Goal: Task Accomplishment & Management: Complete application form

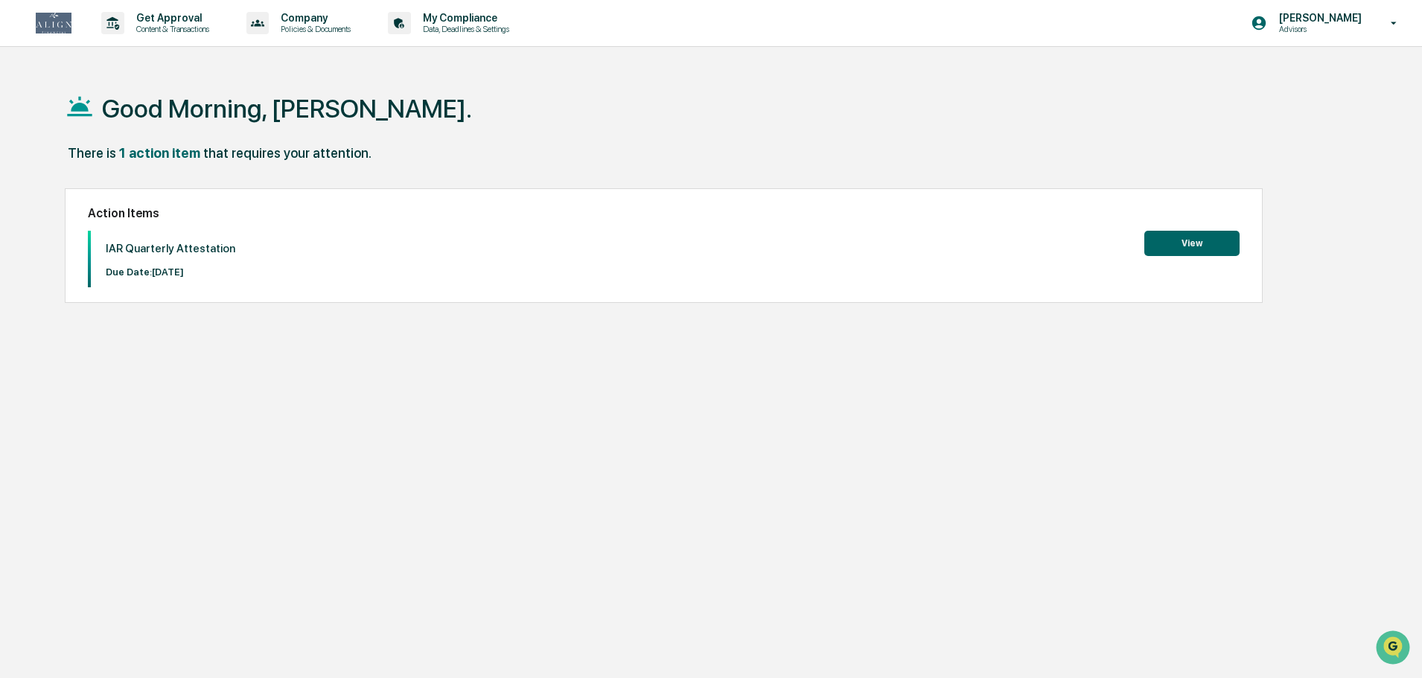
click at [1204, 245] on button "View" at bounding box center [1192, 243] width 95 height 25
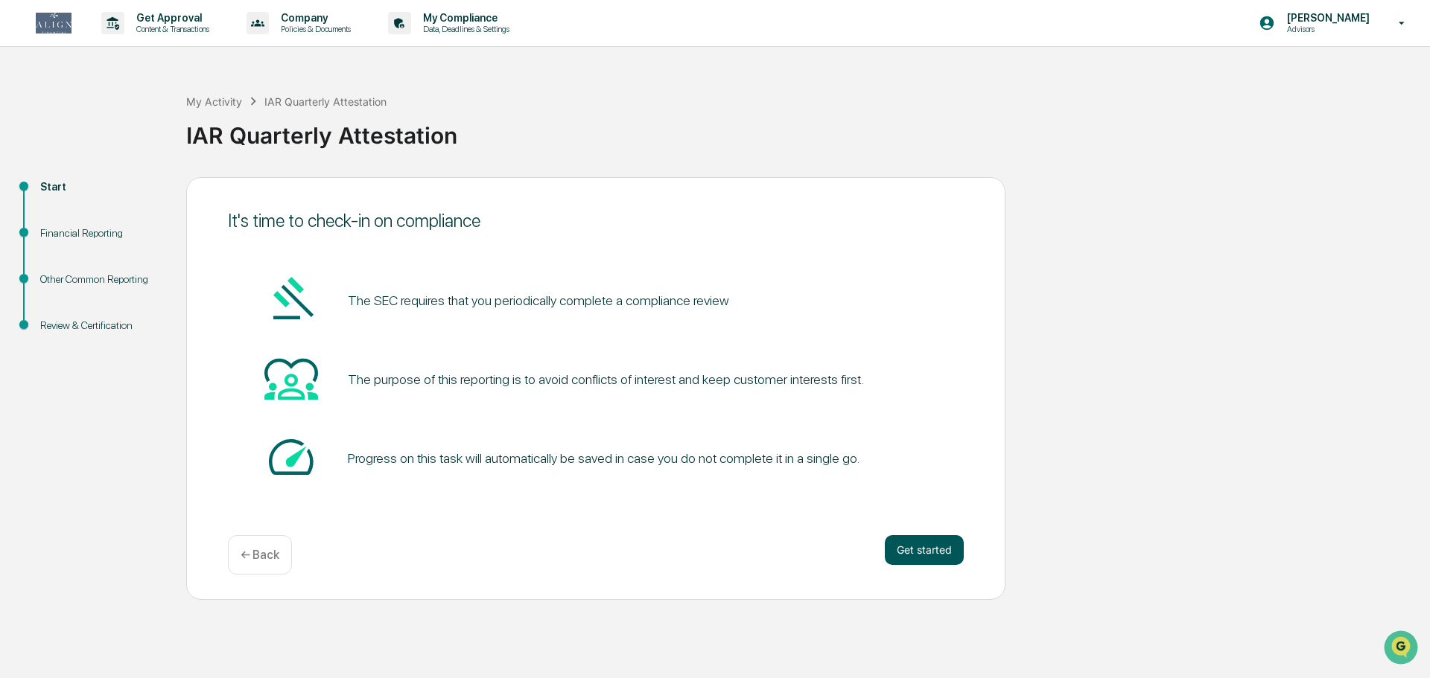
click at [934, 556] on button "Get started" at bounding box center [924, 550] width 79 height 30
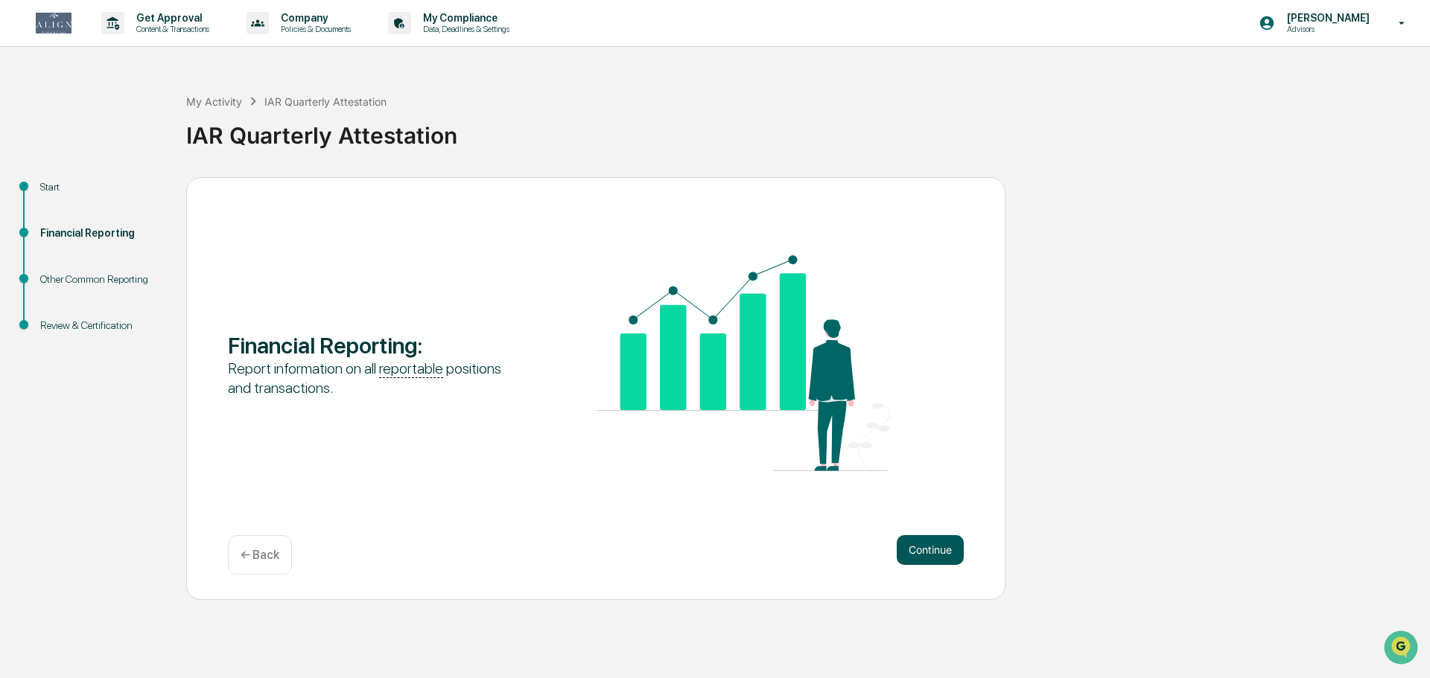
click at [931, 555] on button "Continue" at bounding box center [930, 550] width 67 height 30
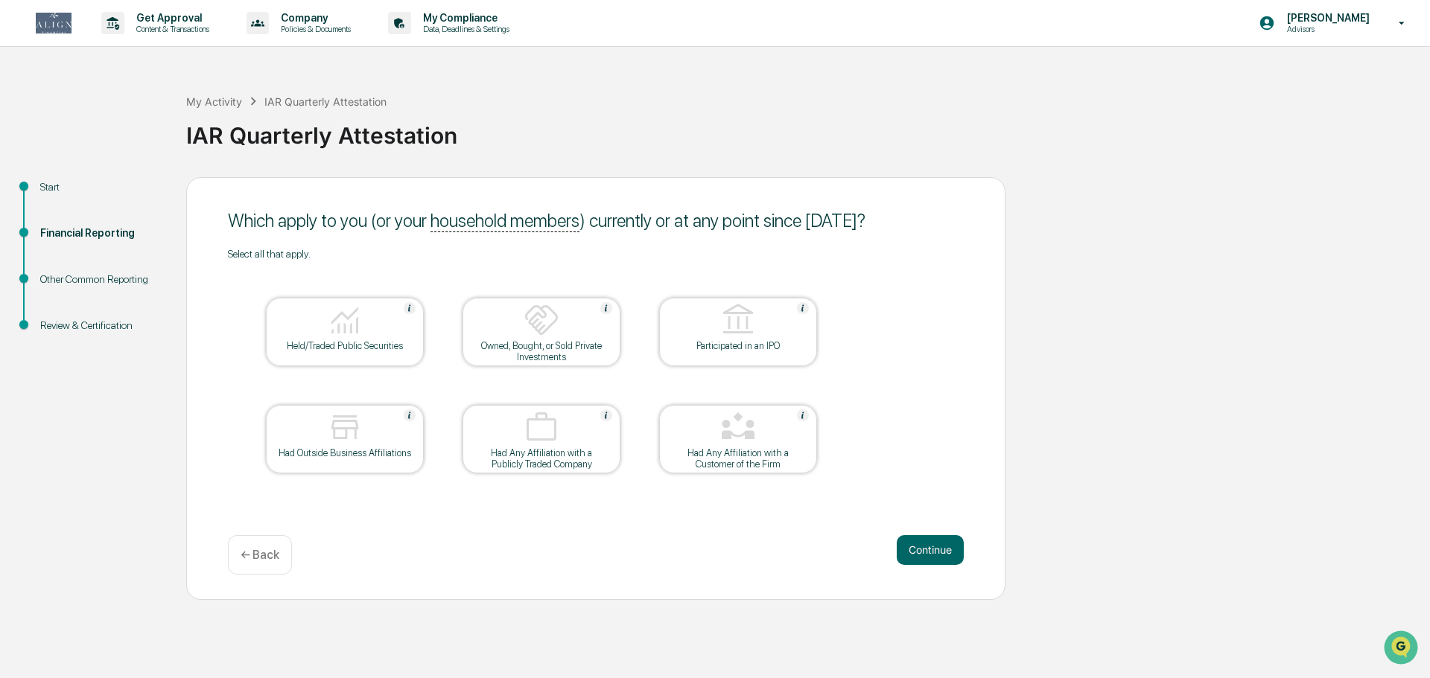
click at [343, 331] on img at bounding box center [345, 320] width 36 height 36
click at [918, 548] on button "Continue" at bounding box center [930, 550] width 67 height 30
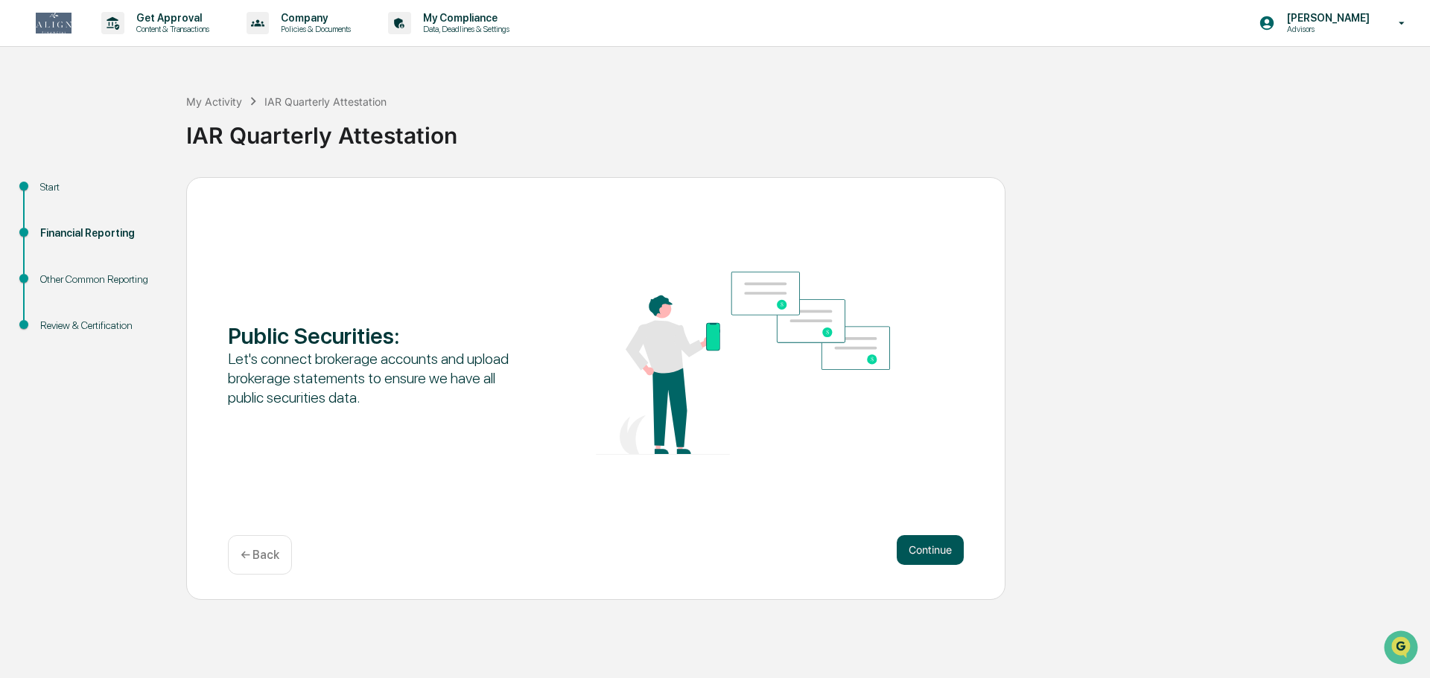
click at [930, 546] on button "Continue" at bounding box center [930, 550] width 67 height 30
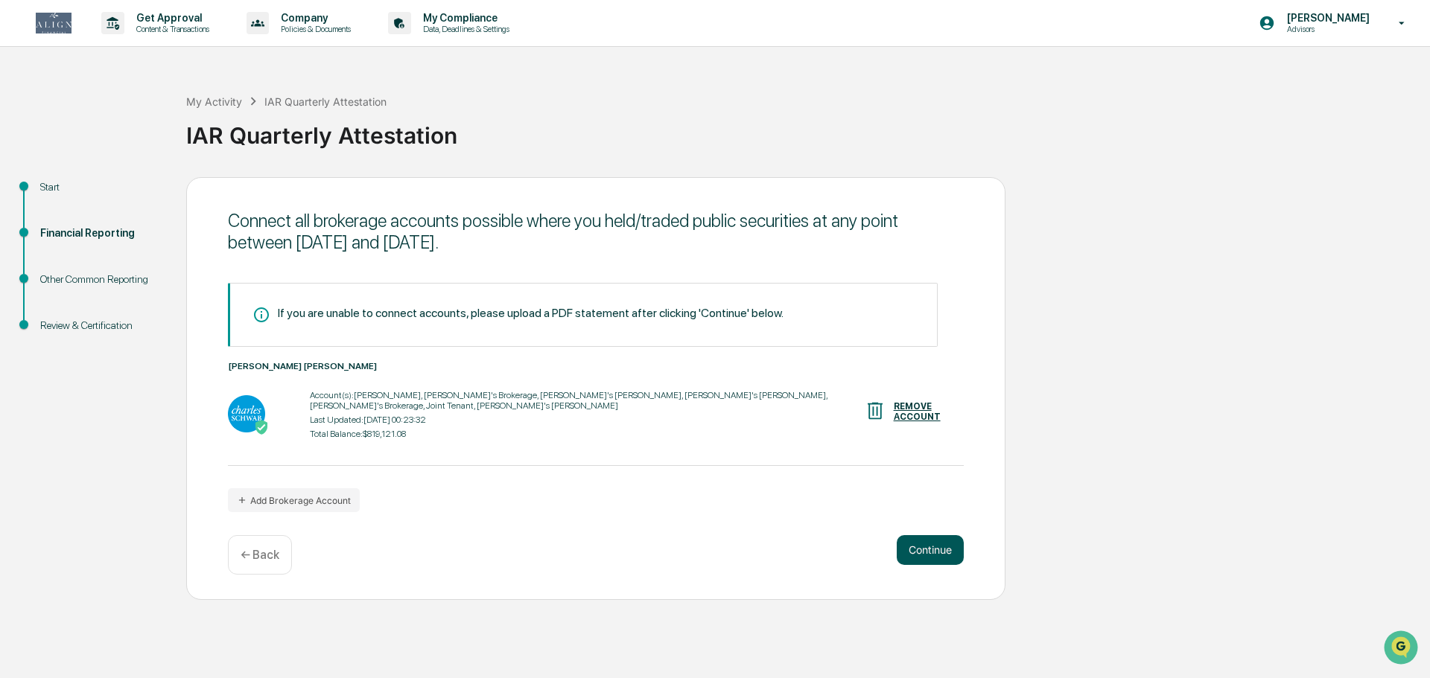
click at [926, 552] on button "Continue" at bounding box center [930, 550] width 67 height 30
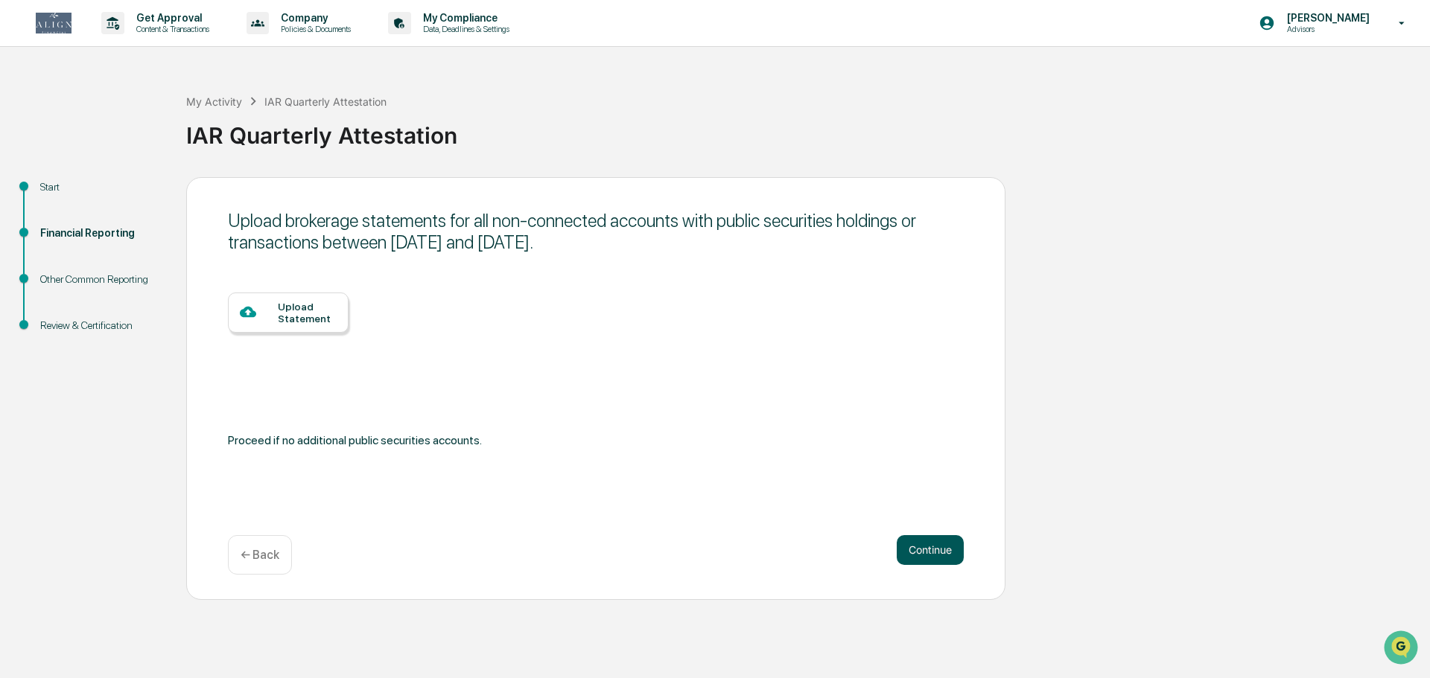
click at [926, 552] on button "Continue" at bounding box center [930, 550] width 67 height 30
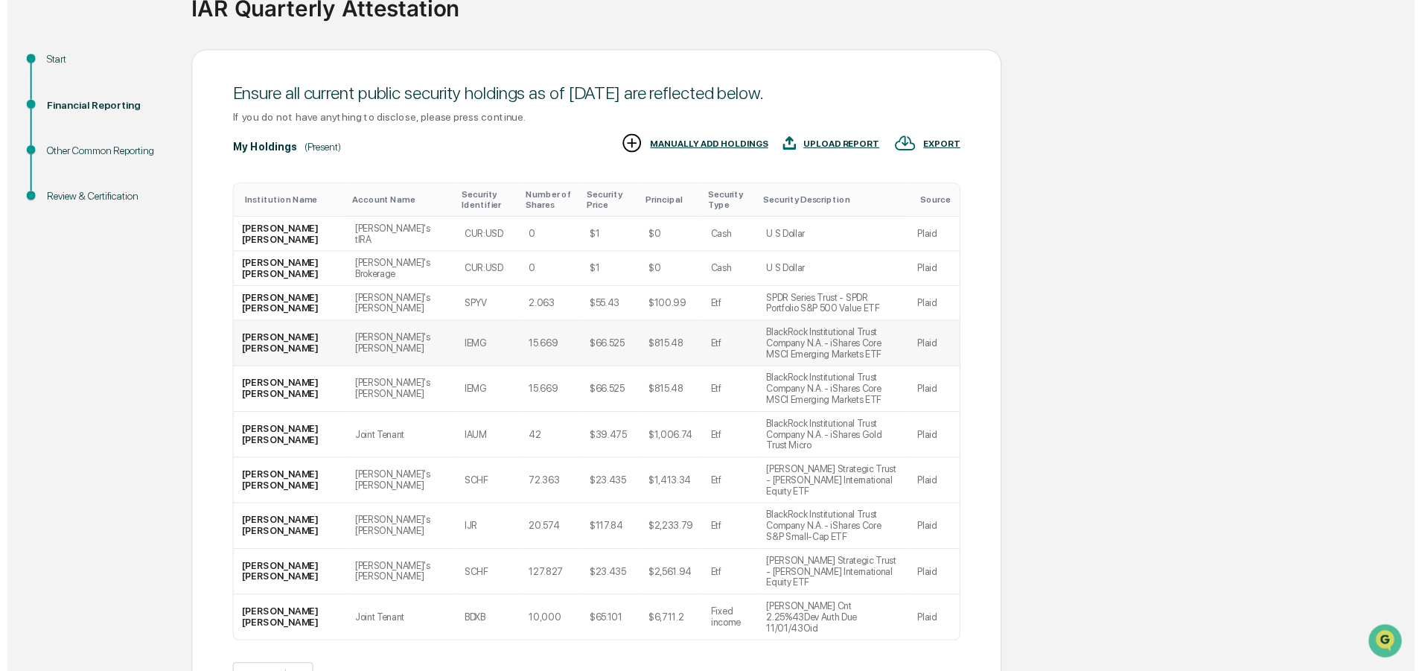
scroll to position [147, 0]
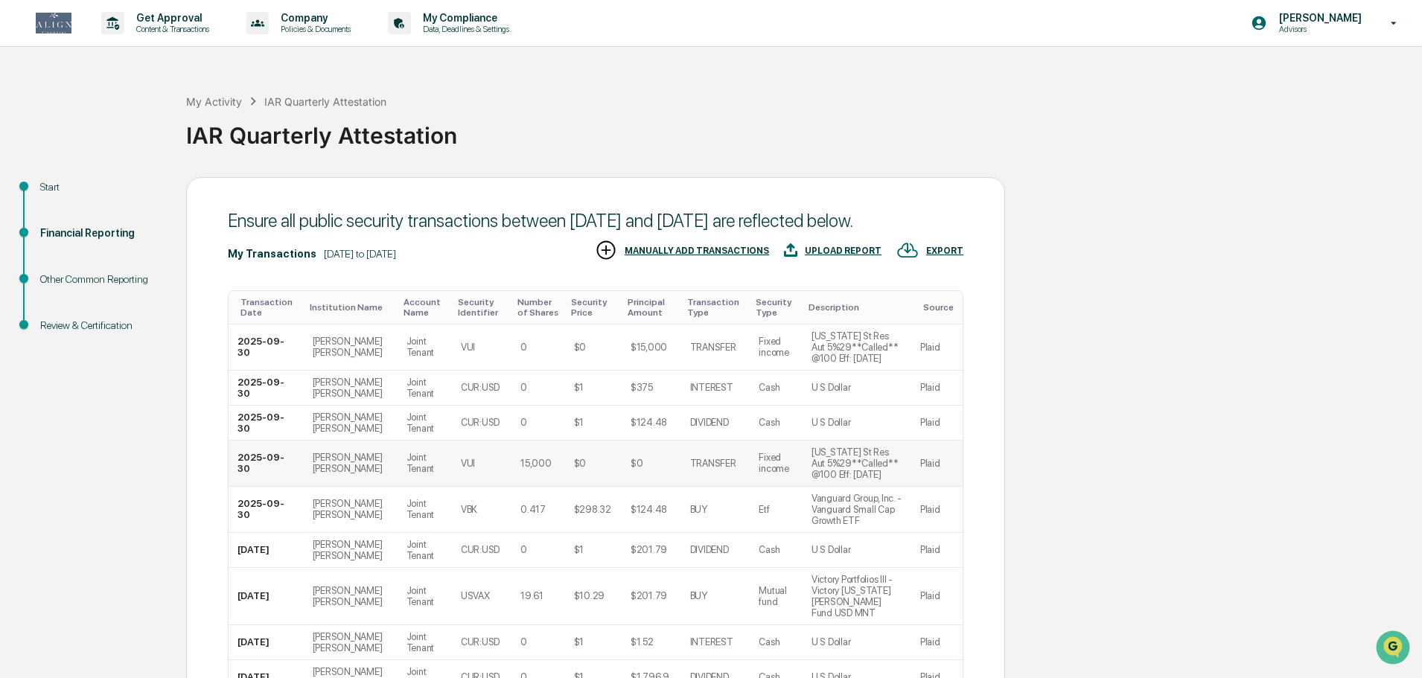
scroll to position [192, 0]
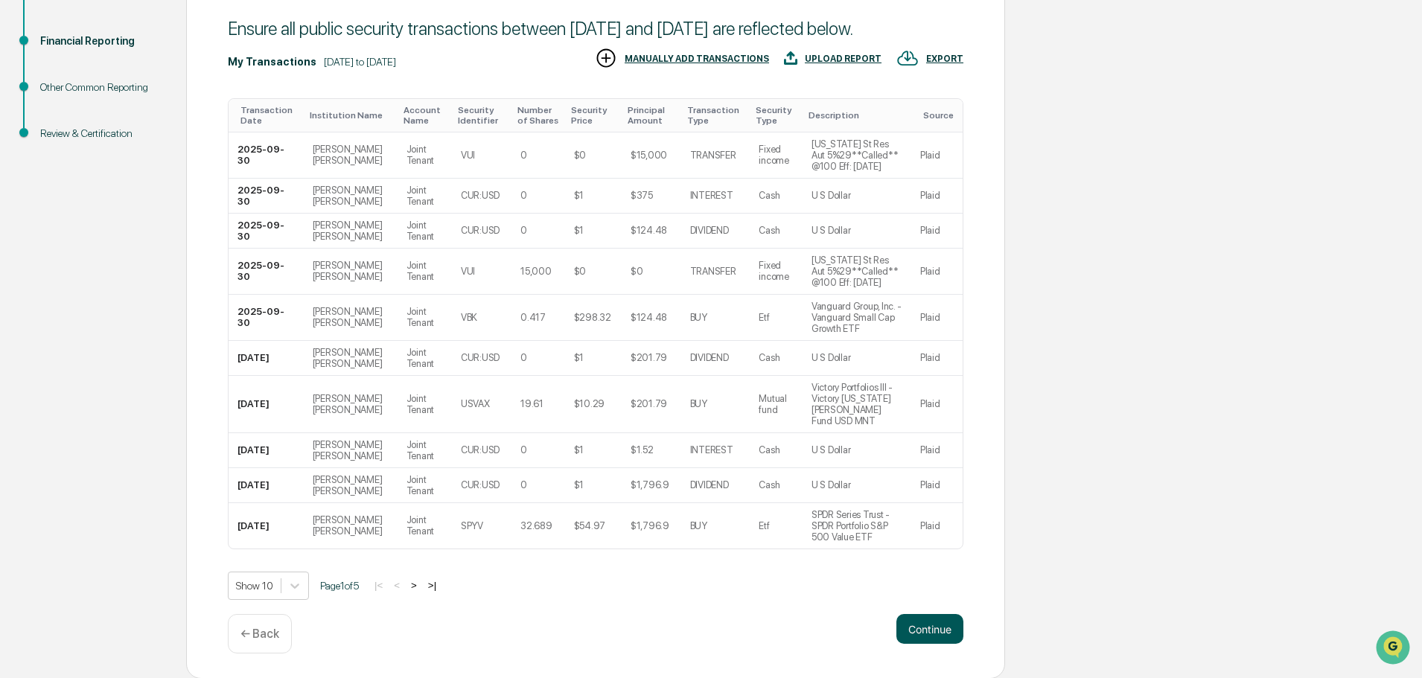
click at [942, 634] on button "Continue" at bounding box center [930, 629] width 67 height 30
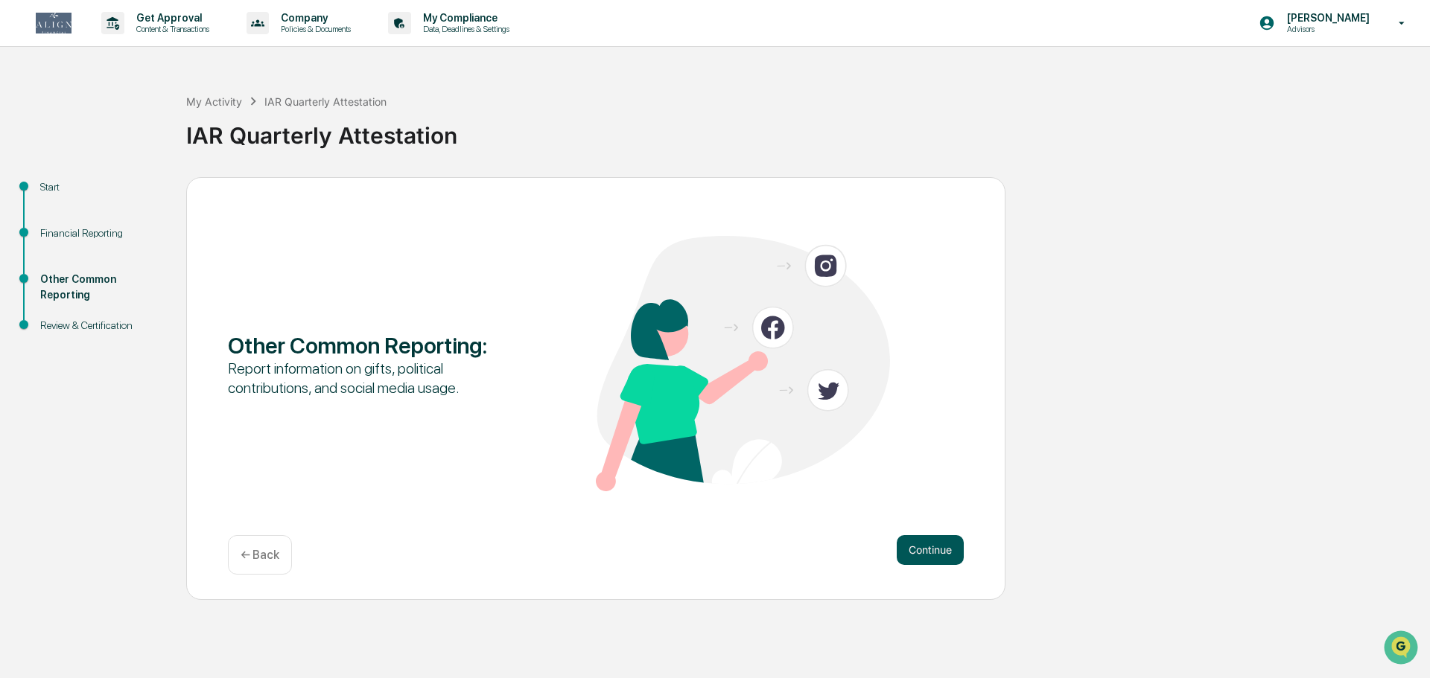
click at [913, 551] on button "Continue" at bounding box center [930, 550] width 67 height 30
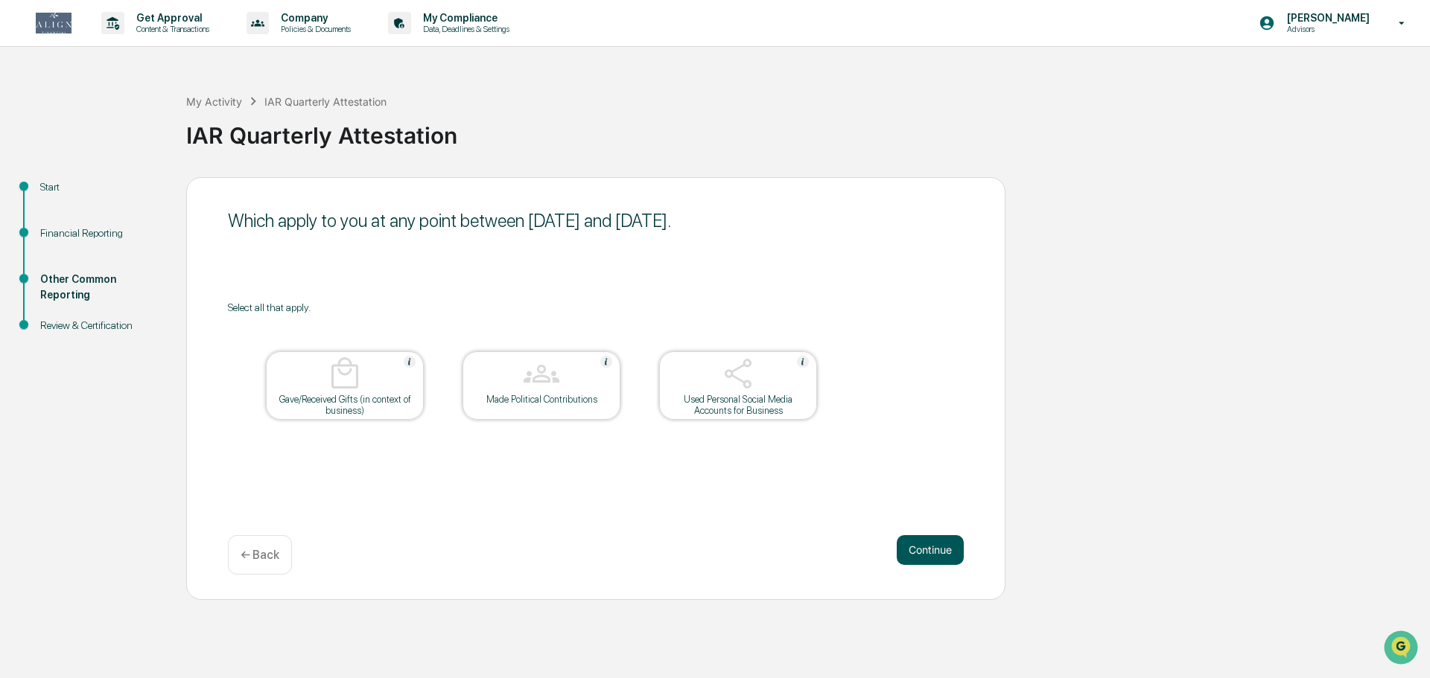
click at [923, 551] on button "Continue" at bounding box center [930, 550] width 67 height 30
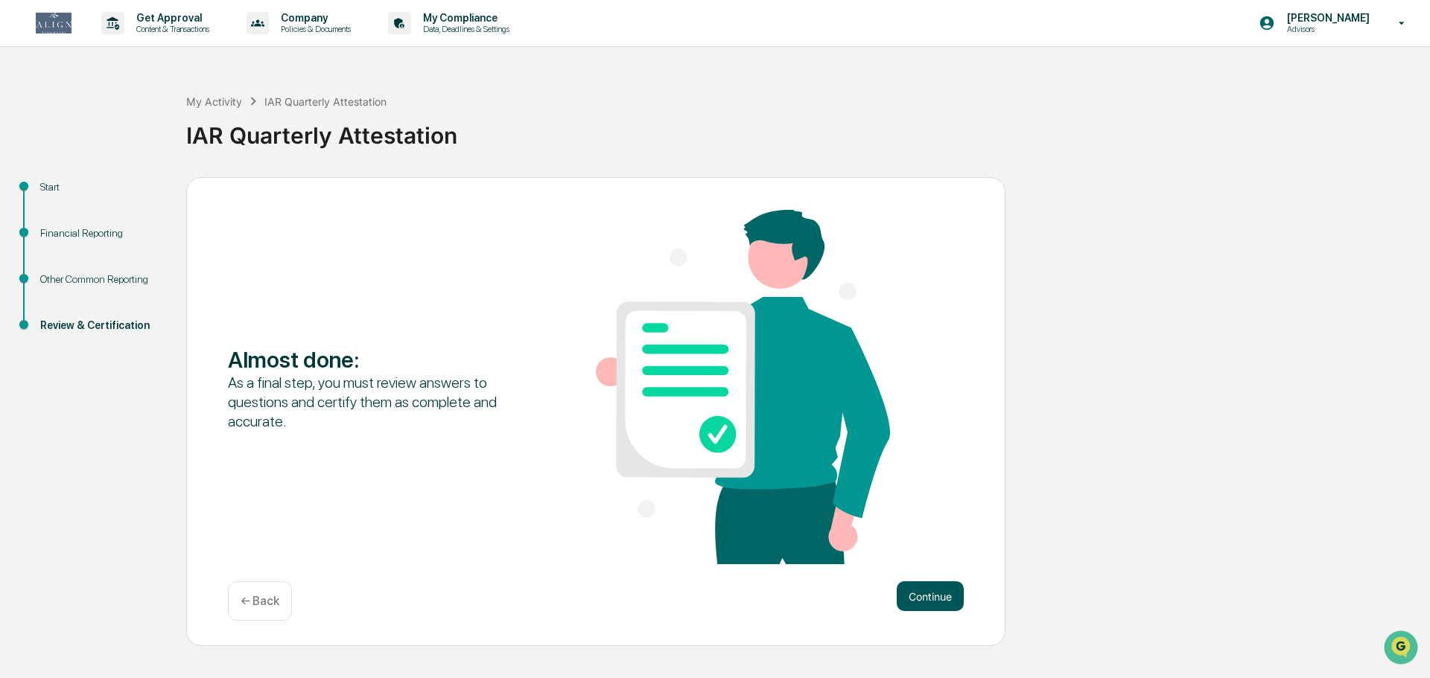
click at [938, 594] on button "Continue" at bounding box center [930, 597] width 67 height 30
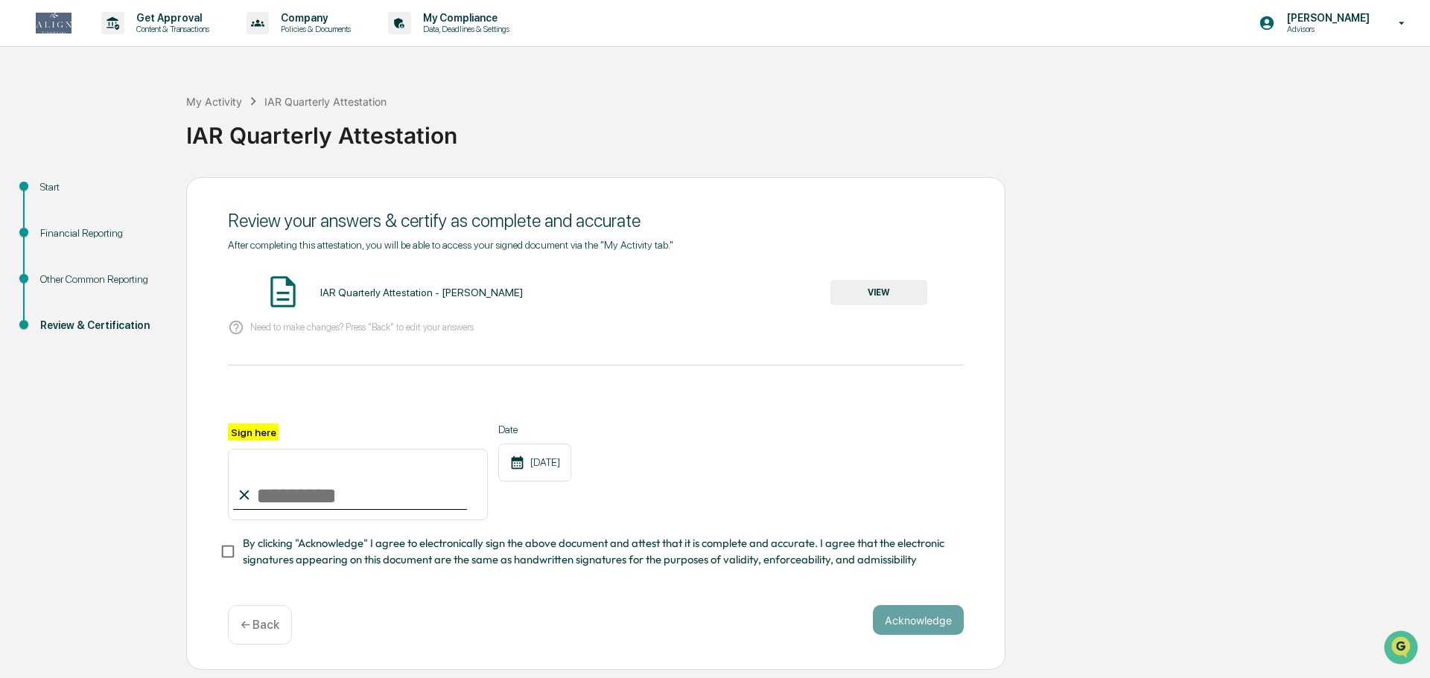
click at [261, 498] on input "Sign here" at bounding box center [358, 484] width 260 height 71
type input "**********"
click at [705, 424] on div "**********" at bounding box center [596, 472] width 736 height 97
click at [902, 617] on button "Acknowledge" at bounding box center [918, 620] width 91 height 30
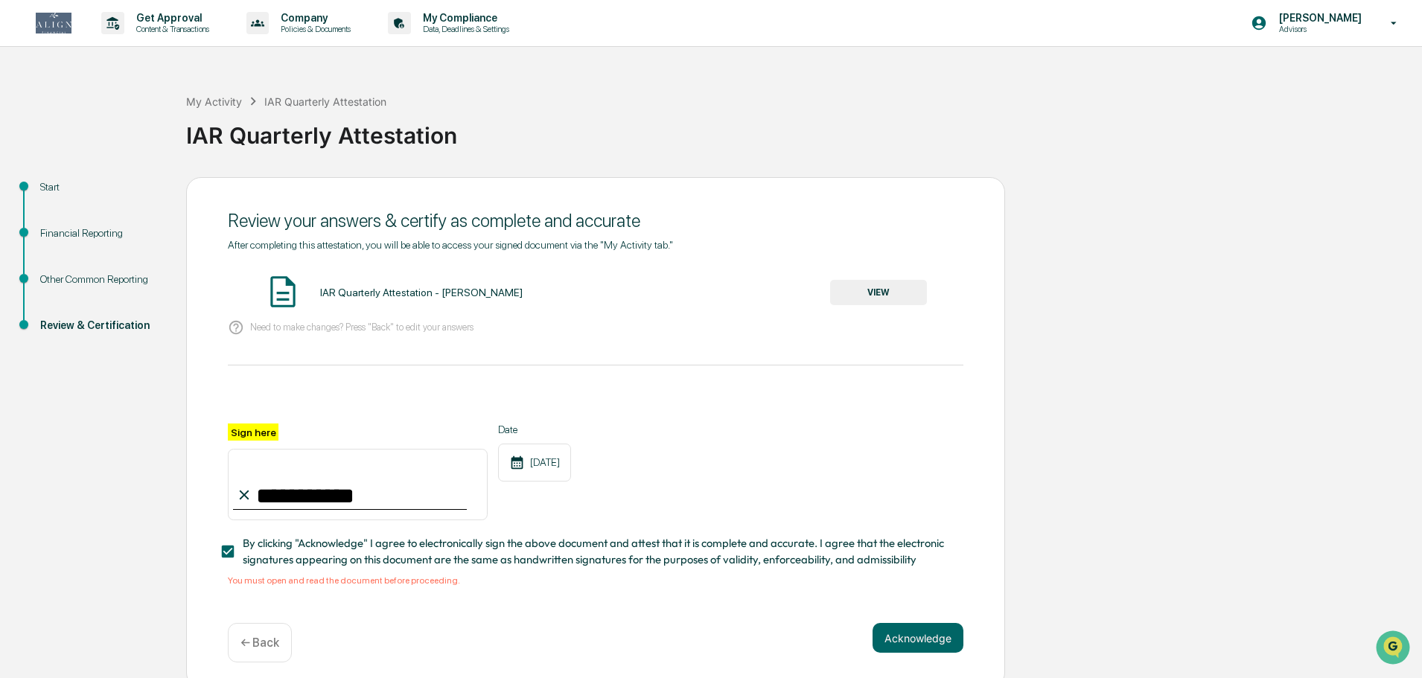
click at [911, 292] on button "VIEW" at bounding box center [878, 292] width 97 height 25
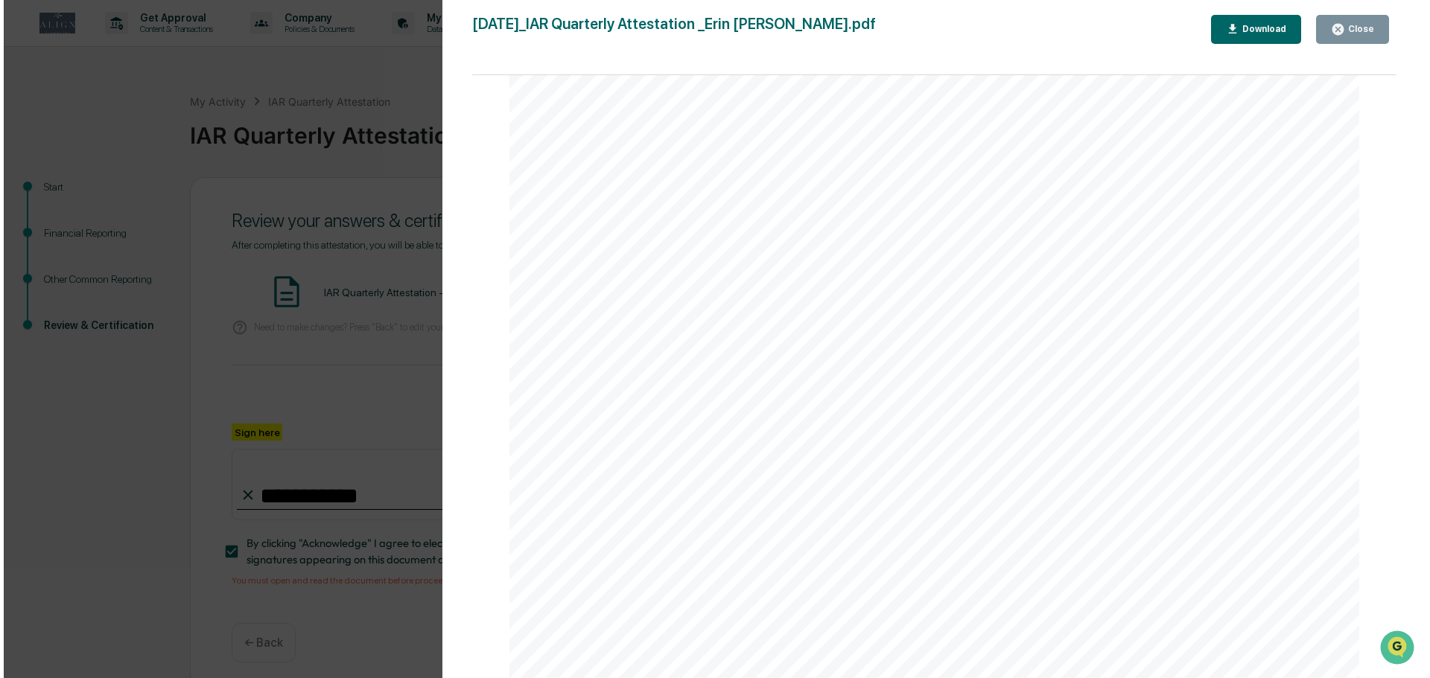
scroll to position [6888, 0]
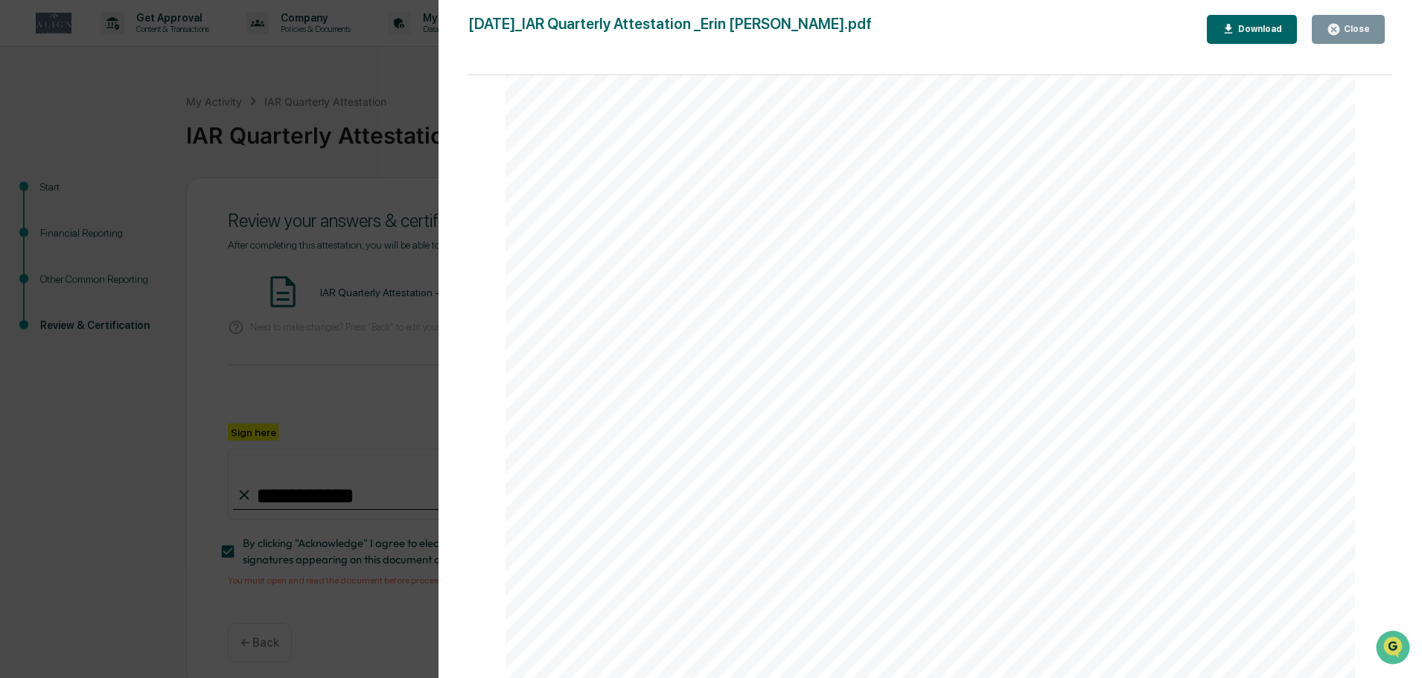
click at [1340, 28] on icon "button" at bounding box center [1333, 29] width 11 height 11
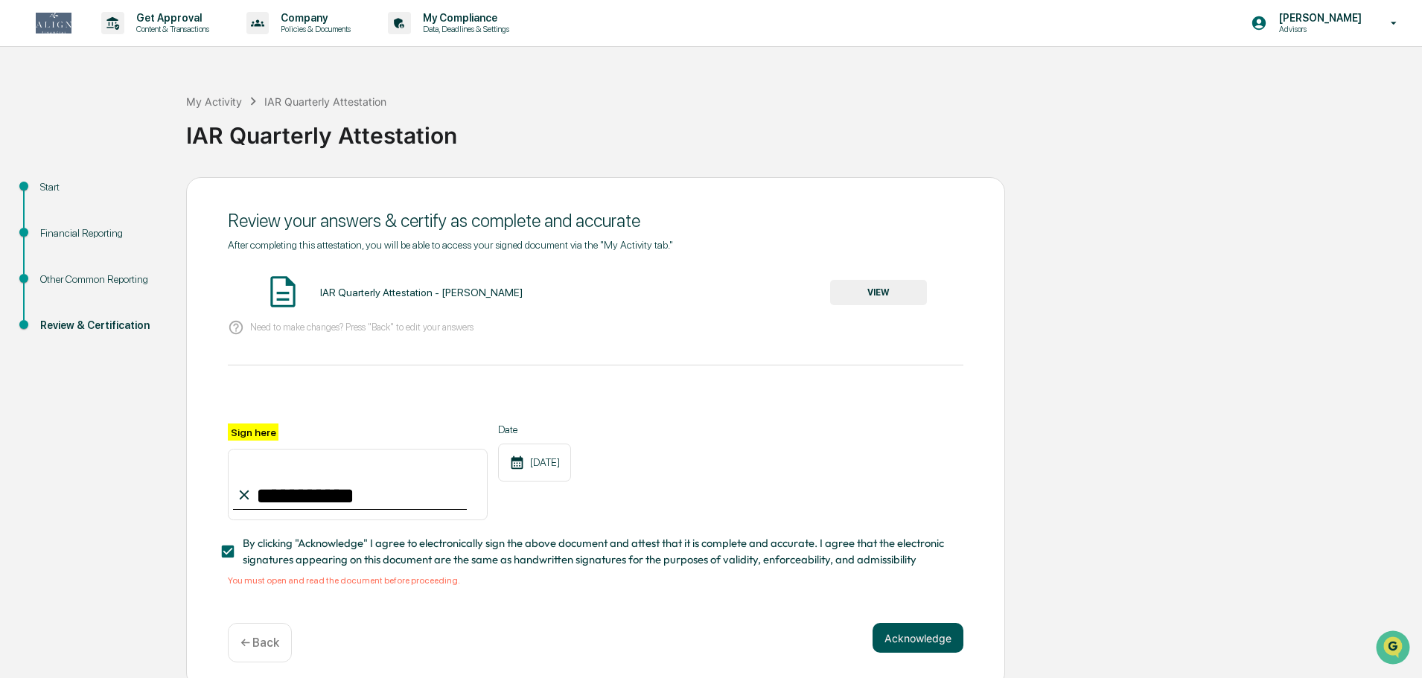
click at [929, 640] on button "Acknowledge" at bounding box center [918, 638] width 91 height 30
